Goal: Check status: Check status

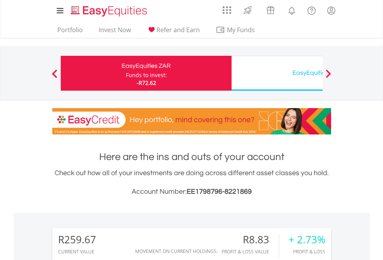
scroll to position [74, 121]
click at [126, 73] on div "Funds to invest:" at bounding box center [146, 75] width 41 height 8
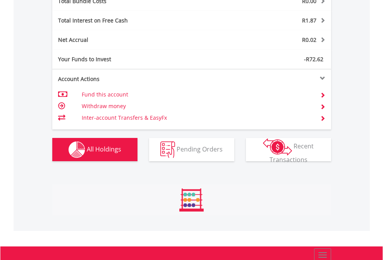
scroll to position [74, 121]
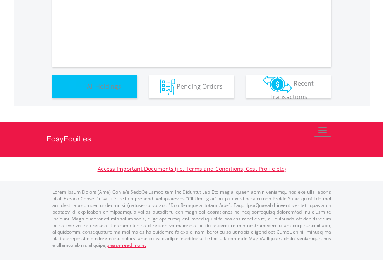
click at [87, 90] on span "All Holdings" at bounding box center [104, 86] width 34 height 9
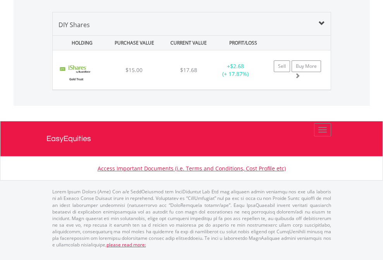
scroll to position [74, 121]
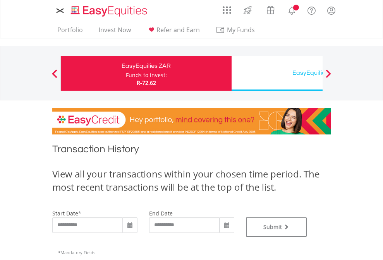
type input "**********"
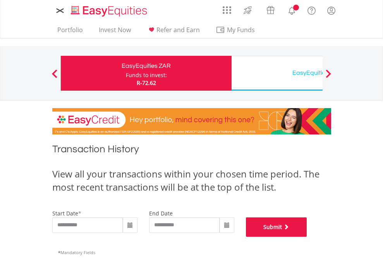
click at [307, 236] on button "Submit" at bounding box center [276, 226] width 61 height 19
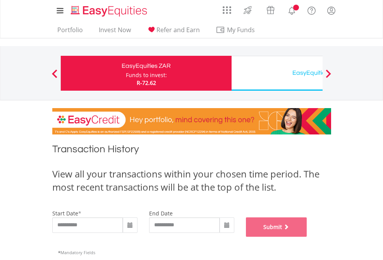
scroll to position [314, 0]
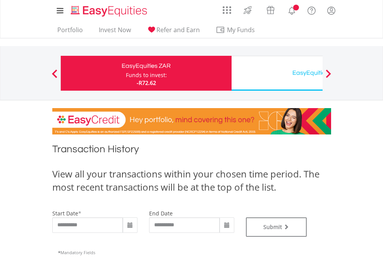
click at [277, 73] on div "EasyEquities USD" at bounding box center [316, 72] width 161 height 11
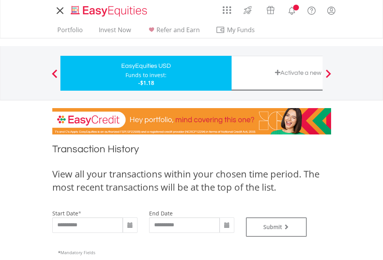
type input "**********"
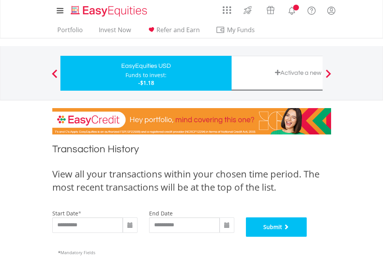
click at [307, 236] on button "Submit" at bounding box center [276, 226] width 61 height 19
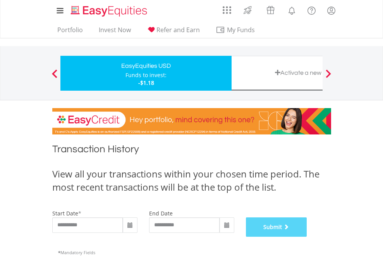
scroll to position [314, 0]
